Goal: Task Accomplishment & Management: Complete application form

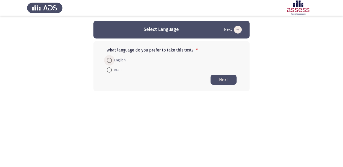
click at [110, 59] on span at bounding box center [109, 60] width 5 height 5
click at [110, 59] on input "English" at bounding box center [109, 60] width 5 height 5
radio input "true"
click at [224, 80] on button "Next" at bounding box center [224, 80] width 26 height 10
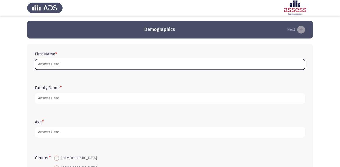
click at [124, 60] on input "First Name *" at bounding box center [170, 64] width 270 height 11
type input "u"
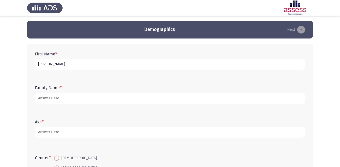
type input "[PERSON_NAME]"
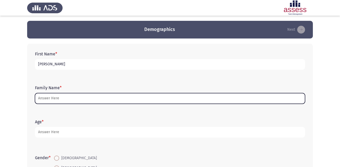
click at [46, 98] on input "Family Name *" at bounding box center [170, 98] width 270 height 11
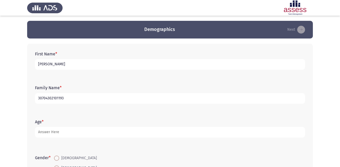
type input "30704302101193"
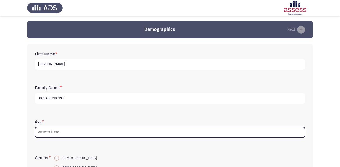
click at [51, 133] on input "Age *" at bounding box center [170, 132] width 270 height 11
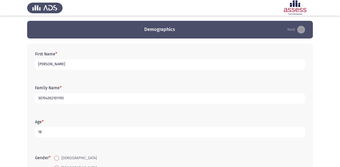
type input "18"
click at [55, 158] on span at bounding box center [56, 158] width 5 height 5
click at [55, 158] on input "[DEMOGRAPHIC_DATA]" at bounding box center [56, 158] width 5 height 5
radio input "true"
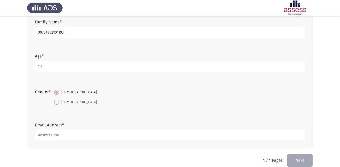
scroll to position [73, 0]
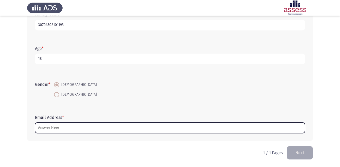
click at [65, 130] on input "Email Address *" at bounding box center [170, 128] width 270 height 11
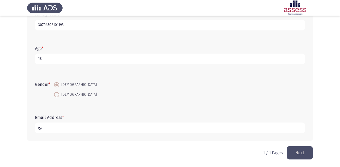
type input "م"
type input "[EMAIL_ADDRESS][DOMAIN_NAME]"
click at [302, 150] on button "Next" at bounding box center [299, 152] width 26 height 13
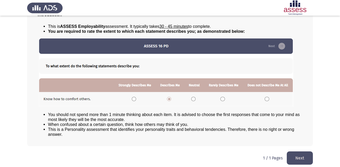
scroll to position [45, 0]
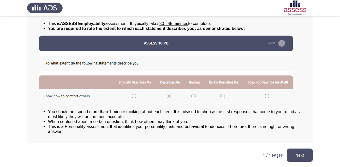
click at [303, 155] on button "Next" at bounding box center [299, 155] width 26 height 13
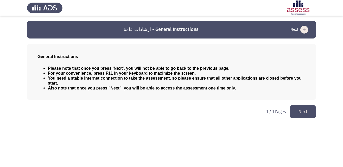
click at [305, 110] on button "Next" at bounding box center [303, 111] width 26 height 13
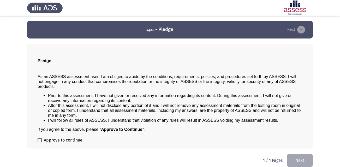
click at [39, 140] on span at bounding box center [40, 140] width 4 height 4
click at [39, 143] on input "Approve to continue" at bounding box center [39, 143] width 0 height 0
checkbox input "true"
click at [306, 158] on button "Next" at bounding box center [299, 160] width 26 height 13
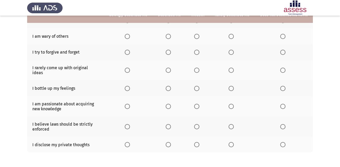
scroll to position [93, 0]
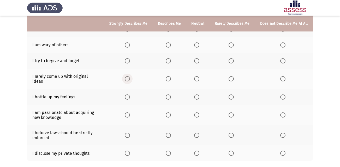
click at [132, 77] on label "Select an option" at bounding box center [128, 78] width 7 height 5
click at [130, 77] on input "Select an option" at bounding box center [127, 78] width 5 height 5
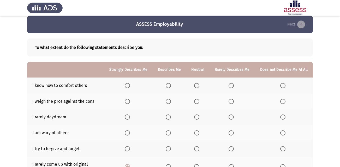
scroll to position [0, 0]
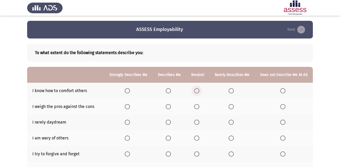
click at [196, 91] on span "Select an option" at bounding box center [196, 90] width 5 height 5
click at [196, 91] on input "Select an option" at bounding box center [196, 90] width 5 height 5
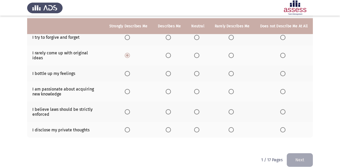
scroll to position [119, 0]
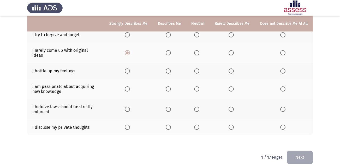
click at [302, 156] on button "Next" at bounding box center [299, 157] width 26 height 13
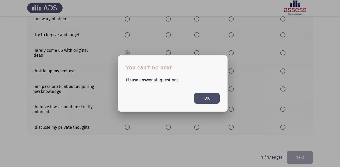
scroll to position [0, 0]
click at [214, 128] on div at bounding box center [170, 83] width 340 height 167
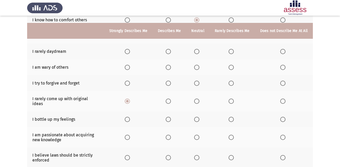
scroll to position [78, 0]
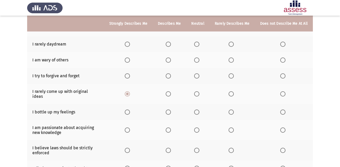
click at [196, 110] on span "Select an option" at bounding box center [196, 112] width 5 height 5
click at [196, 110] on input "Select an option" at bounding box center [196, 112] width 5 height 5
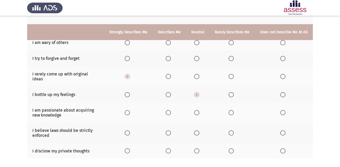
scroll to position [104, 0]
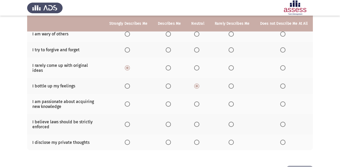
click at [130, 122] on span "Select an option" at bounding box center [127, 124] width 5 height 5
click at [130, 122] on input "Select an option" at bounding box center [127, 124] width 5 height 5
click at [231, 140] on span "Select an option" at bounding box center [230, 142] width 5 height 5
click at [231, 140] on input "Select an option" at bounding box center [230, 142] width 5 height 5
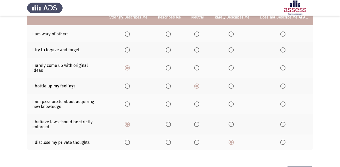
scroll to position [78, 0]
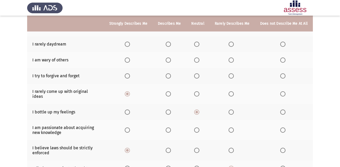
click at [197, 128] on span "Select an option" at bounding box center [196, 130] width 5 height 5
click at [197, 128] on input "Select an option" at bounding box center [196, 130] width 5 height 5
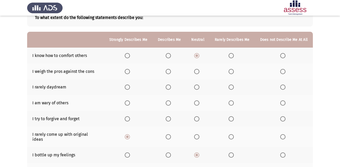
scroll to position [26, 0]
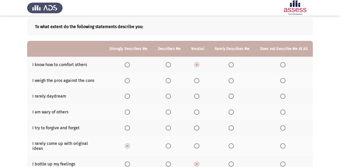
click at [230, 127] on span "Select an option" at bounding box center [230, 128] width 5 height 5
click at [230, 127] on input "Select an option" at bounding box center [230, 128] width 5 height 5
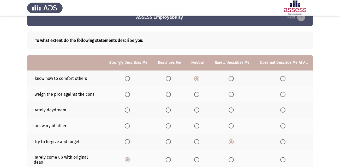
scroll to position [0, 0]
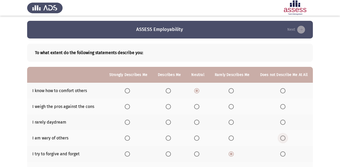
click at [283, 138] on span "Select an option" at bounding box center [282, 138] width 5 height 5
click at [283, 138] on input "Select an option" at bounding box center [282, 138] width 5 height 5
click at [231, 139] on span "Select an option" at bounding box center [230, 138] width 5 height 5
click at [231, 139] on input "Select an option" at bounding box center [230, 138] width 5 height 5
click at [199, 121] on span "Select an option" at bounding box center [196, 122] width 5 height 5
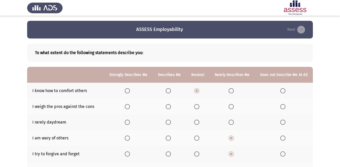
click at [199, 121] on input "Select an option" at bounding box center [196, 122] width 5 height 5
click at [230, 108] on span "Select an option" at bounding box center [230, 106] width 5 height 5
click at [230, 108] on input "Select an option" at bounding box center [230, 106] width 5 height 5
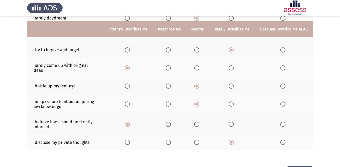
scroll to position [119, 0]
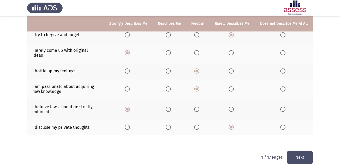
click at [294, 151] on button "Next" at bounding box center [299, 157] width 26 height 13
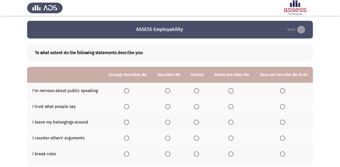
click at [195, 91] on span "Select an option" at bounding box center [196, 90] width 5 height 5
click at [195, 91] on input "Select an option" at bounding box center [196, 90] width 5 height 5
click at [232, 108] on span "Select an option" at bounding box center [230, 106] width 5 height 5
click at [232, 108] on input "Select an option" at bounding box center [230, 106] width 5 height 5
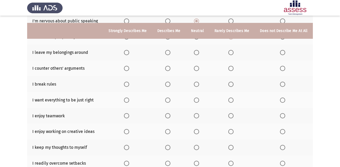
scroll to position [78, 0]
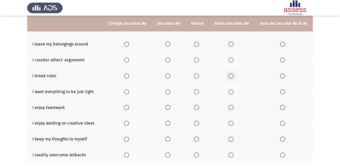
click at [232, 74] on span "Select an option" at bounding box center [230, 75] width 5 height 5
click at [232, 74] on input "Select an option" at bounding box center [230, 75] width 5 height 5
click at [197, 77] on span "Select an option" at bounding box center [196, 75] width 5 height 5
click at [197, 77] on input "Select an option" at bounding box center [196, 75] width 5 height 5
click at [228, 77] on span "Select an option" at bounding box center [230, 75] width 5 height 5
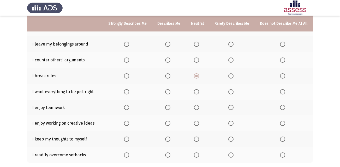
click at [228, 77] on input "Select an option" at bounding box center [230, 75] width 5 height 5
click at [167, 90] on span "Select an option" at bounding box center [167, 91] width 5 height 5
click at [167, 90] on input "Select an option" at bounding box center [167, 91] width 5 height 5
click at [168, 109] on span "Select an option" at bounding box center [167, 107] width 5 height 5
click at [168, 109] on input "Select an option" at bounding box center [167, 107] width 5 height 5
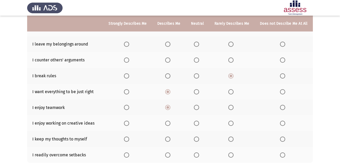
click at [125, 125] on span "Select an option" at bounding box center [126, 123] width 5 height 5
click at [125, 125] on input "Select an option" at bounding box center [126, 123] width 5 height 5
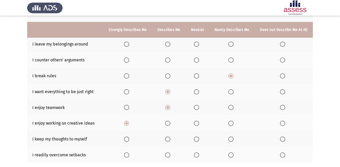
scroll to position [104, 0]
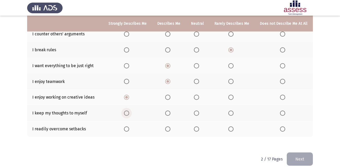
click at [124, 115] on span "Select an option" at bounding box center [126, 113] width 5 height 5
click at [124, 115] on input "Select an option" at bounding box center [126, 113] width 5 height 5
click at [195, 129] on span "Select an option" at bounding box center [196, 129] width 5 height 5
click at [195, 129] on input "Select an option" at bounding box center [196, 129] width 5 height 5
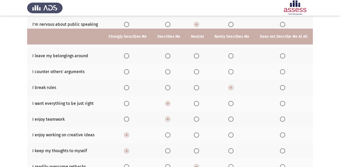
scroll to position [52, 0]
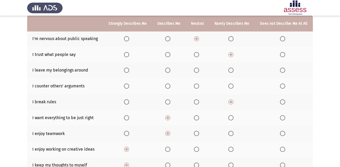
click at [197, 69] on span "Select an option" at bounding box center [196, 70] width 5 height 5
click at [197, 69] on input "Select an option" at bounding box center [196, 70] width 5 height 5
click at [229, 86] on span "Select an option" at bounding box center [230, 86] width 5 height 5
click at [229, 86] on input "Select an option" at bounding box center [230, 86] width 5 height 5
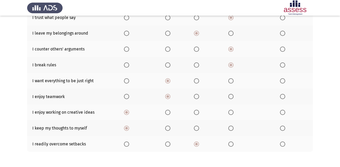
scroll to position [110, 0]
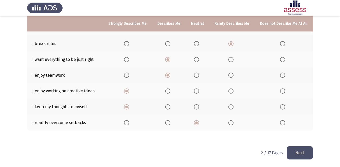
click at [301, 155] on button "Next" at bounding box center [299, 152] width 26 height 13
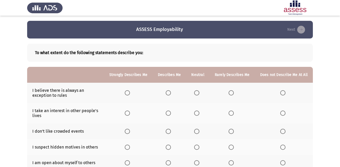
click at [130, 93] on span "Select an option" at bounding box center [127, 92] width 5 height 5
click at [130, 93] on input "Select an option" at bounding box center [127, 92] width 5 height 5
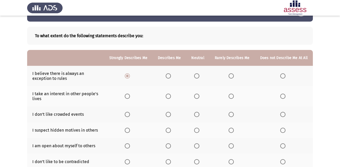
scroll to position [26, 0]
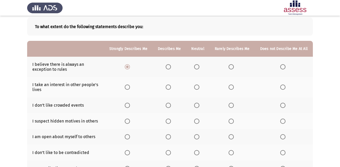
click at [196, 87] on span "Select an option" at bounding box center [196, 87] width 5 height 5
click at [196, 87] on input "Select an option" at bounding box center [196, 87] width 5 height 5
click at [234, 87] on label "Select an option" at bounding box center [231, 87] width 7 height 5
click at [233, 87] on input "Select an option" at bounding box center [230, 87] width 5 height 5
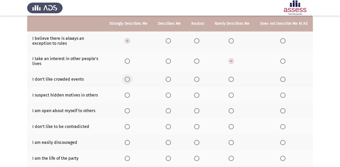
click at [130, 79] on span "Select an option" at bounding box center [127, 79] width 5 height 5
click at [130, 79] on input "Select an option" at bounding box center [127, 79] width 5 height 5
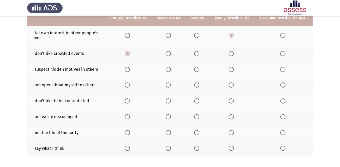
scroll to position [78, 0]
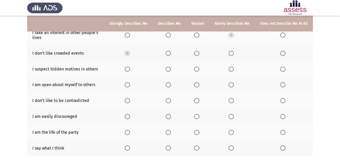
click at [197, 71] on span "Select an option" at bounding box center [196, 69] width 5 height 5
click at [197, 71] on input "Select an option" at bounding box center [196, 69] width 5 height 5
click at [284, 85] on span "Select an option" at bounding box center [282, 84] width 5 height 5
click at [284, 85] on input "Select an option" at bounding box center [282, 84] width 5 height 5
click at [197, 100] on span "Select an option" at bounding box center [196, 100] width 5 height 5
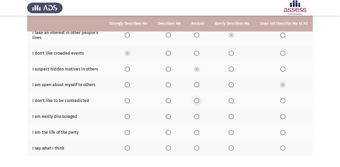
click at [197, 100] on input "Select an option" at bounding box center [196, 100] width 5 height 5
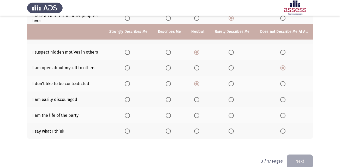
scroll to position [103, 0]
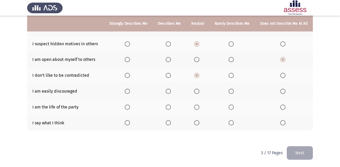
click at [199, 92] on span "Select an option" at bounding box center [196, 91] width 5 height 5
click at [199, 92] on input "Select an option" at bounding box center [196, 91] width 5 height 5
click at [130, 106] on span "Select an option" at bounding box center [127, 107] width 5 height 5
click at [130, 106] on input "Select an option" at bounding box center [127, 107] width 5 height 5
click at [130, 122] on span "Select an option" at bounding box center [127, 122] width 5 height 5
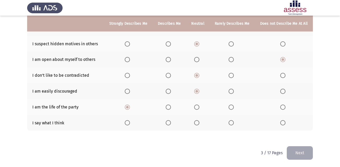
click at [130, 122] on input "Select an option" at bounding box center [127, 122] width 5 height 5
click at [308, 149] on button "Next" at bounding box center [299, 152] width 26 height 13
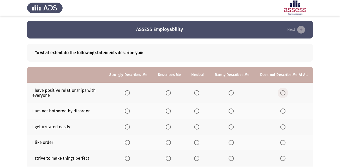
click at [285, 93] on span "Select an option" at bounding box center [282, 92] width 5 height 5
click at [285, 93] on input "Select an option" at bounding box center [282, 92] width 5 height 5
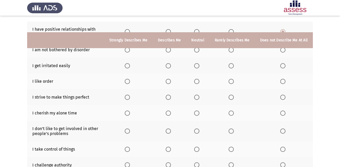
scroll to position [52, 0]
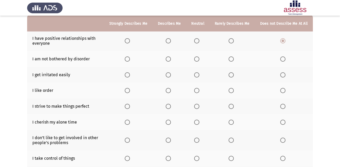
click at [198, 62] on th at bounding box center [197, 59] width 23 height 16
click at [197, 55] on th at bounding box center [197, 59] width 23 height 16
click at [198, 58] on span "Select an option" at bounding box center [196, 59] width 5 height 5
click at [198, 58] on input "Select an option" at bounding box center [196, 59] width 5 height 5
click at [168, 75] on span "Select an option" at bounding box center [167, 74] width 5 height 5
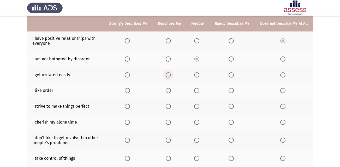
click at [168, 75] on input "Select an option" at bounding box center [167, 74] width 5 height 5
click at [130, 92] on span "Select an option" at bounding box center [127, 90] width 5 height 5
click at [130, 92] on input "Select an option" at bounding box center [127, 90] width 5 height 5
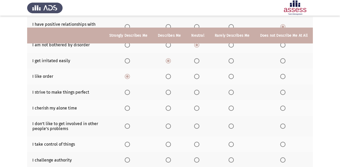
scroll to position [78, 0]
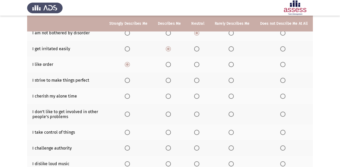
click at [127, 82] on span "Select an option" at bounding box center [127, 80] width 5 height 5
click at [127, 82] on input "Select an option" at bounding box center [127, 80] width 5 height 5
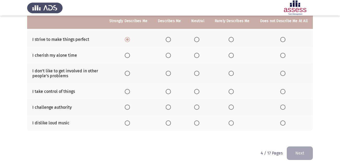
scroll to position [119, 0]
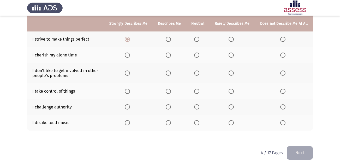
click at [169, 53] on span "Select an option" at bounding box center [167, 55] width 5 height 5
click at [169, 53] on input "Select an option" at bounding box center [167, 55] width 5 height 5
click at [129, 72] on span "Select an option" at bounding box center [127, 73] width 5 height 5
click at [129, 72] on input "Select an option" at bounding box center [127, 73] width 5 height 5
click at [130, 91] on span "Select an option" at bounding box center [127, 91] width 5 height 5
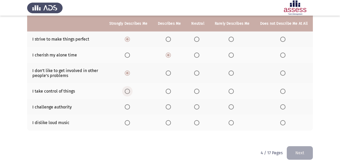
click at [130, 91] on input "Select an option" at bounding box center [127, 91] width 5 height 5
click at [199, 106] on span "Select an option" at bounding box center [196, 106] width 5 height 5
click at [199, 106] on input "Select an option" at bounding box center [196, 106] width 5 height 5
click at [284, 123] on span "Select an option" at bounding box center [282, 122] width 5 height 5
click at [284, 123] on input "Select an option" at bounding box center [282, 122] width 5 height 5
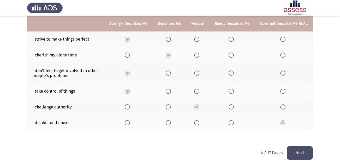
click at [229, 120] on th at bounding box center [231, 123] width 45 height 16
click at [233, 121] on span "Select an option" at bounding box center [230, 122] width 5 height 5
click at [233, 121] on input "Select an option" at bounding box center [230, 122] width 5 height 5
click at [301, 147] on button "Next" at bounding box center [299, 152] width 26 height 13
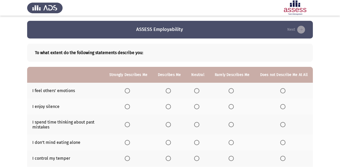
click at [171, 90] on span "Select an option" at bounding box center [167, 90] width 5 height 5
click at [171, 90] on input "Select an option" at bounding box center [167, 90] width 5 height 5
click at [128, 105] on span "Select an option" at bounding box center [127, 106] width 5 height 5
click at [128, 105] on input "Select an option" at bounding box center [127, 106] width 5 height 5
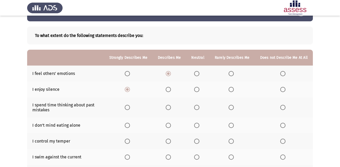
scroll to position [26, 0]
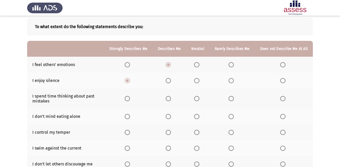
click at [282, 99] on span "Select an option" at bounding box center [282, 98] width 5 height 5
click at [282, 99] on input "Select an option" at bounding box center [282, 98] width 5 height 5
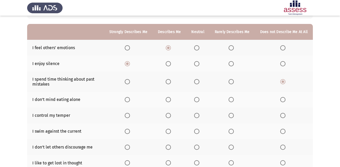
scroll to position [52, 0]
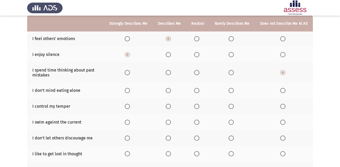
click at [229, 91] on span "Select an option" at bounding box center [230, 90] width 5 height 5
click at [229, 91] on input "Select an option" at bounding box center [230, 90] width 5 height 5
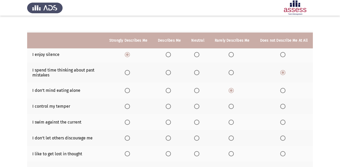
scroll to position [78, 0]
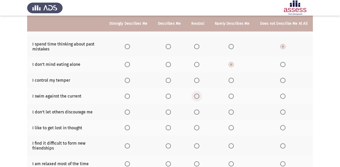
click at [197, 96] on span "Select an option" at bounding box center [196, 96] width 5 height 5
click at [197, 96] on input "Select an option" at bounding box center [196, 96] width 5 height 5
click at [196, 80] on span "Select an option" at bounding box center [196, 80] width 5 height 5
click at [196, 80] on input "Select an option" at bounding box center [196, 80] width 5 height 5
click at [282, 95] on span "Select an option" at bounding box center [282, 96] width 5 height 5
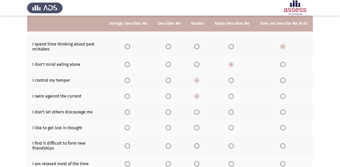
click at [282, 95] on input "Select an option" at bounding box center [282, 96] width 5 height 5
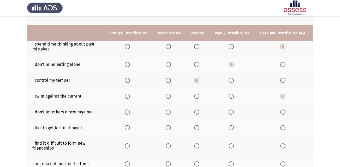
scroll to position [104, 0]
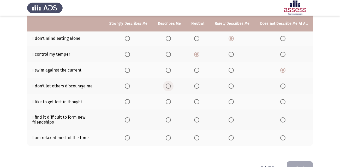
click at [170, 84] on span "Select an option" at bounding box center [167, 86] width 5 height 5
click at [170, 84] on input "Select an option" at bounding box center [167, 86] width 5 height 5
click at [281, 102] on span "Select an option" at bounding box center [282, 101] width 5 height 5
click at [281, 102] on input "Select an option" at bounding box center [282, 101] width 5 height 5
click at [199, 120] on span "Select an option" at bounding box center [196, 120] width 5 height 5
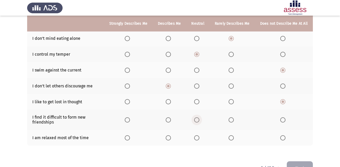
click at [199, 120] on input "Select an option" at bounding box center [196, 120] width 5 height 5
click at [130, 138] on span "Select an option" at bounding box center [127, 138] width 5 height 5
click at [130, 138] on input "Select an option" at bounding box center [127, 138] width 5 height 5
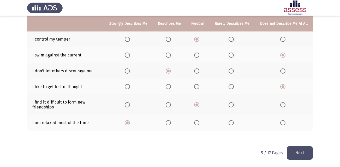
click at [302, 154] on button "Next" at bounding box center [299, 152] width 26 height 13
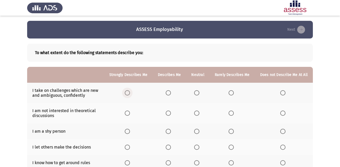
click at [129, 92] on span "Select an option" at bounding box center [127, 92] width 5 height 5
click at [129, 92] on input "Select an option" at bounding box center [127, 92] width 5 height 5
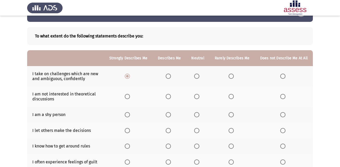
scroll to position [26, 0]
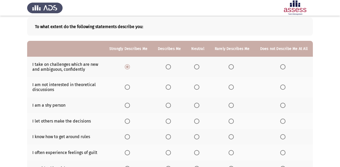
click at [197, 87] on span "Select an option" at bounding box center [196, 87] width 5 height 5
click at [197, 87] on input "Select an option" at bounding box center [196, 87] width 5 height 5
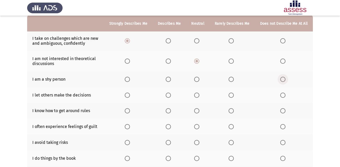
click at [283, 81] on span "Select an option" at bounding box center [282, 79] width 5 height 5
click at [283, 81] on input "Select an option" at bounding box center [282, 79] width 5 height 5
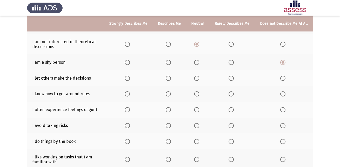
scroll to position [78, 0]
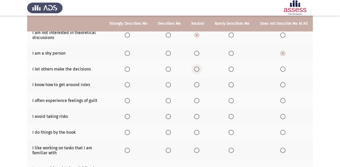
click at [195, 71] on span "Select an option" at bounding box center [196, 69] width 5 height 5
click at [195, 71] on input "Select an option" at bounding box center [196, 69] width 5 height 5
click at [130, 84] on span "Select an option" at bounding box center [127, 84] width 5 height 5
click at [130, 84] on input "Select an option" at bounding box center [127, 84] width 5 height 5
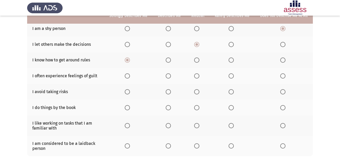
scroll to position [104, 0]
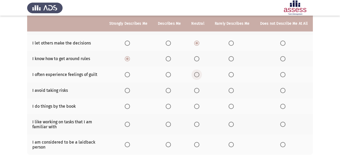
click at [197, 75] on span "Select an option" at bounding box center [196, 74] width 5 height 5
click at [197, 75] on input "Select an option" at bounding box center [196, 74] width 5 height 5
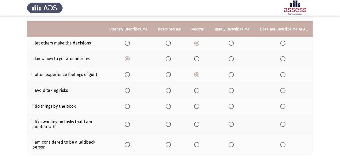
scroll to position [128, 0]
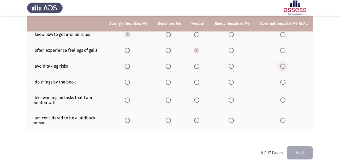
click at [281, 67] on span "Select an option" at bounding box center [282, 66] width 5 height 5
click at [281, 67] on input "Select an option" at bounding box center [282, 66] width 5 height 5
click at [168, 81] on span "Select an option" at bounding box center [167, 82] width 5 height 5
click at [168, 81] on input "Select an option" at bounding box center [167, 82] width 5 height 5
click at [199, 84] on span "Select an option" at bounding box center [196, 82] width 5 height 5
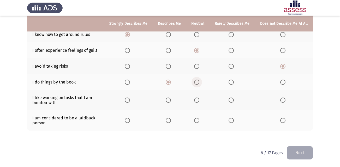
click at [199, 84] on input "Select an option" at bounding box center [196, 82] width 5 height 5
click at [199, 100] on span "Select an option" at bounding box center [196, 100] width 5 height 5
click at [199, 100] on input "Select an option" at bounding box center [196, 100] width 5 height 5
click at [199, 123] on span "Select an option" at bounding box center [196, 120] width 5 height 5
click at [199, 123] on input "Select an option" at bounding box center [196, 120] width 5 height 5
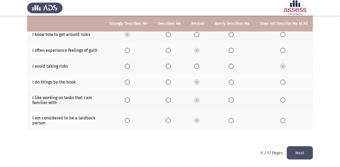
click at [299, 151] on button "Next" at bounding box center [299, 152] width 26 height 13
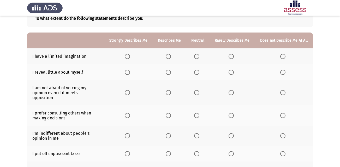
scroll to position [24, 0]
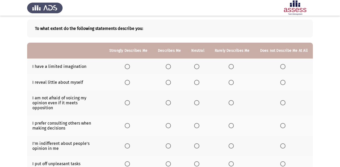
click at [198, 68] on span "Select an option" at bounding box center [196, 66] width 5 height 5
click at [198, 68] on input "Select an option" at bounding box center [196, 66] width 5 height 5
click at [199, 84] on span "Select an option" at bounding box center [196, 82] width 5 height 5
click at [199, 84] on input "Select an option" at bounding box center [196, 82] width 5 height 5
click at [130, 101] on span "Select an option" at bounding box center [127, 102] width 5 height 5
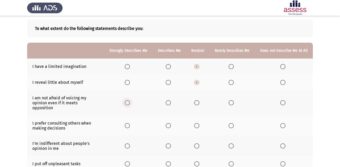
click at [130, 101] on input "Select an option" at bounding box center [127, 102] width 5 height 5
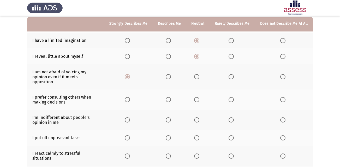
click at [130, 97] on span "Select an option" at bounding box center [127, 99] width 5 height 5
click at [130, 97] on input "Select an option" at bounding box center [127, 99] width 5 height 5
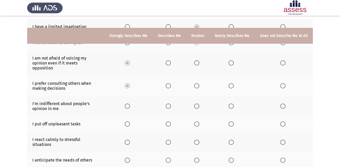
scroll to position [76, 0]
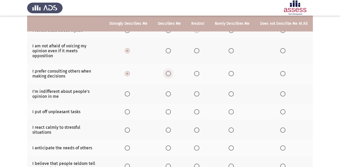
click at [171, 71] on span "Select an option" at bounding box center [167, 73] width 5 height 5
click at [171, 71] on input "Select an option" at bounding box center [167, 73] width 5 height 5
click at [169, 91] on span "Select an option" at bounding box center [167, 93] width 5 height 5
click at [169, 91] on input "Select an option" at bounding box center [167, 93] width 5 height 5
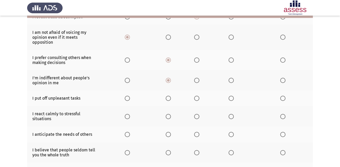
scroll to position [102, 0]
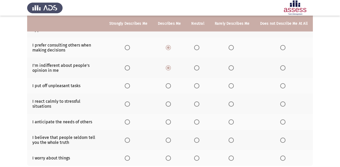
click at [283, 83] on span "Select an option" at bounding box center [282, 85] width 5 height 5
click at [283, 83] on input "Select an option" at bounding box center [282, 85] width 5 height 5
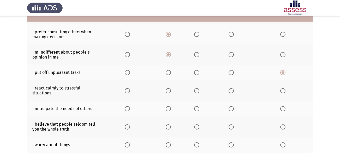
scroll to position [128, 0]
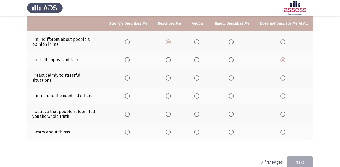
click at [199, 76] on span "Select an option" at bounding box center [196, 78] width 5 height 5
click at [199, 76] on input "Select an option" at bounding box center [196, 78] width 5 height 5
click at [196, 94] on span "Select an option" at bounding box center [196, 96] width 5 height 5
click at [196, 94] on input "Select an option" at bounding box center [196, 96] width 5 height 5
click at [197, 112] on span "Select an option" at bounding box center [196, 114] width 5 height 5
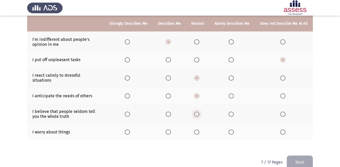
click at [197, 112] on input "Select an option" at bounding box center [196, 114] width 5 height 5
click at [170, 130] on span "Select an option" at bounding box center [167, 132] width 5 height 5
click at [170, 130] on input "Select an option" at bounding box center [167, 132] width 5 height 5
click at [303, 156] on button "Next" at bounding box center [299, 162] width 26 height 13
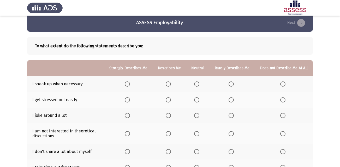
scroll to position [0, 0]
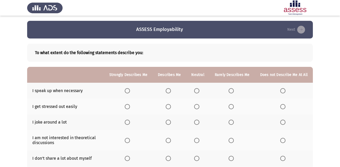
click at [171, 89] on span "Select an option" at bounding box center [167, 90] width 5 height 5
click at [171, 89] on input "Select an option" at bounding box center [167, 90] width 5 height 5
click at [286, 106] on label "Select an option" at bounding box center [283, 106] width 7 height 5
click at [285, 106] on input "Select an option" at bounding box center [282, 106] width 5 height 5
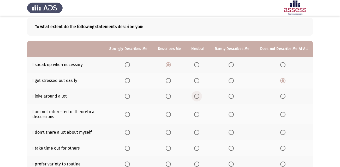
click at [199, 97] on span "Select an option" at bounding box center [196, 96] width 5 height 5
click at [199, 97] on input "Select an option" at bounding box center [196, 96] width 5 height 5
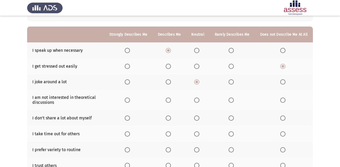
scroll to position [52, 0]
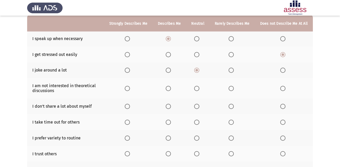
click at [199, 88] on span "Select an option" at bounding box center [196, 88] width 5 height 5
click at [199, 88] on input "Select an option" at bounding box center [196, 88] width 5 height 5
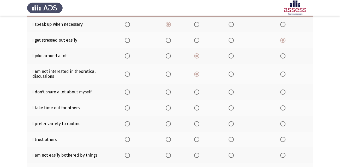
scroll to position [78, 0]
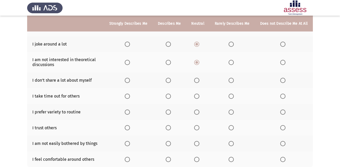
click at [130, 81] on span "Select an option" at bounding box center [127, 80] width 5 height 5
click at [130, 81] on input "Select an option" at bounding box center [127, 80] width 5 height 5
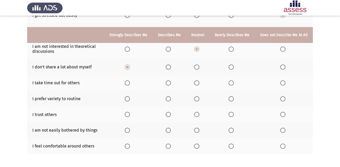
scroll to position [104, 0]
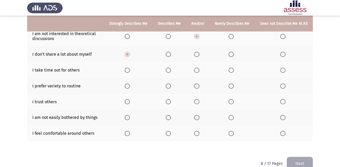
click at [196, 71] on span "Select an option" at bounding box center [196, 70] width 5 height 5
click at [196, 71] on input "Select an option" at bounding box center [196, 70] width 5 height 5
click at [171, 85] on span "Select an option" at bounding box center [167, 86] width 5 height 5
click at [171, 85] on input "Select an option" at bounding box center [167, 86] width 5 height 5
click at [195, 101] on span "Select an option" at bounding box center [196, 101] width 5 height 5
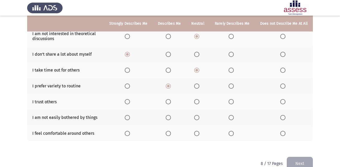
click at [195, 101] on input "Select an option" at bounding box center [196, 101] width 5 height 5
click at [233, 103] on span "Select an option" at bounding box center [230, 101] width 5 height 5
click at [233, 103] on input "Select an option" at bounding box center [230, 101] width 5 height 5
click at [169, 118] on span "Select an option" at bounding box center [167, 117] width 5 height 5
click at [169, 118] on input "Select an option" at bounding box center [167, 117] width 5 height 5
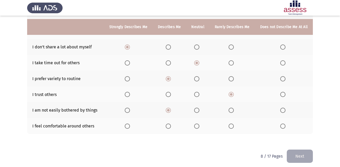
scroll to position [115, 0]
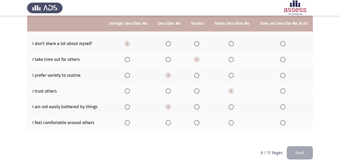
click at [284, 122] on span "Select an option" at bounding box center [282, 122] width 5 height 5
click at [284, 122] on input "Select an option" at bounding box center [282, 122] width 5 height 5
click at [297, 151] on button "Next" at bounding box center [299, 152] width 26 height 13
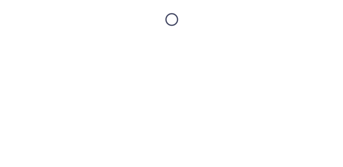
scroll to position [0, 0]
